Goal: Task Accomplishment & Management: Use online tool/utility

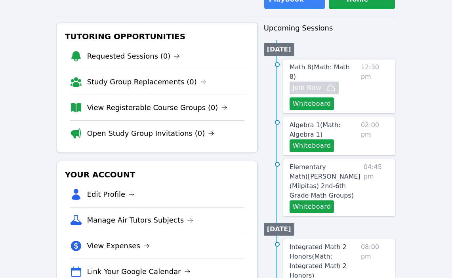
scroll to position [77, 0]
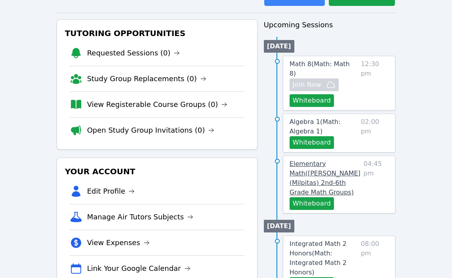
click at [317, 159] on link "Elementary Math ( [PERSON_NAME] (Milpitas) 2nd-6th Grade Math Groups )" at bounding box center [325, 178] width 71 height 38
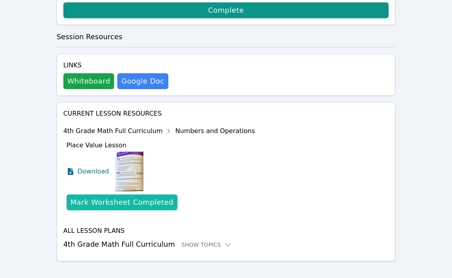
scroll to position [246, 0]
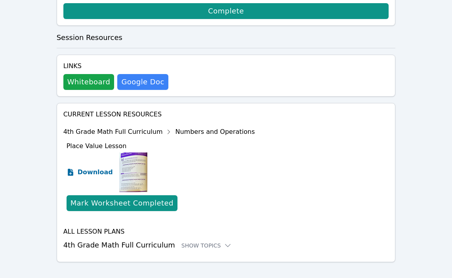
click at [78, 168] on span "Download" at bounding box center [95, 173] width 35 height 10
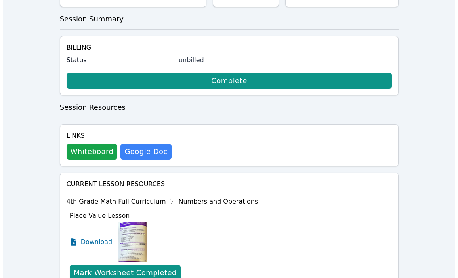
scroll to position [162, 0]
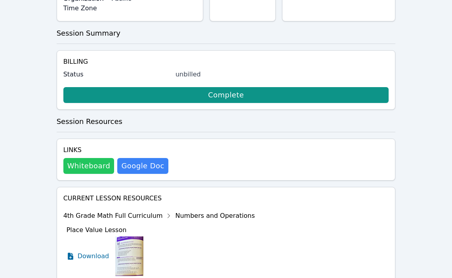
click at [102, 161] on button "Whiteboard" at bounding box center [88, 166] width 51 height 16
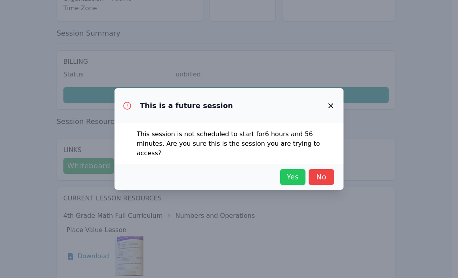
click at [293, 175] on span "Yes" at bounding box center [292, 177] width 17 height 11
